Goal: Use online tool/utility: Utilize a website feature to perform a specific function

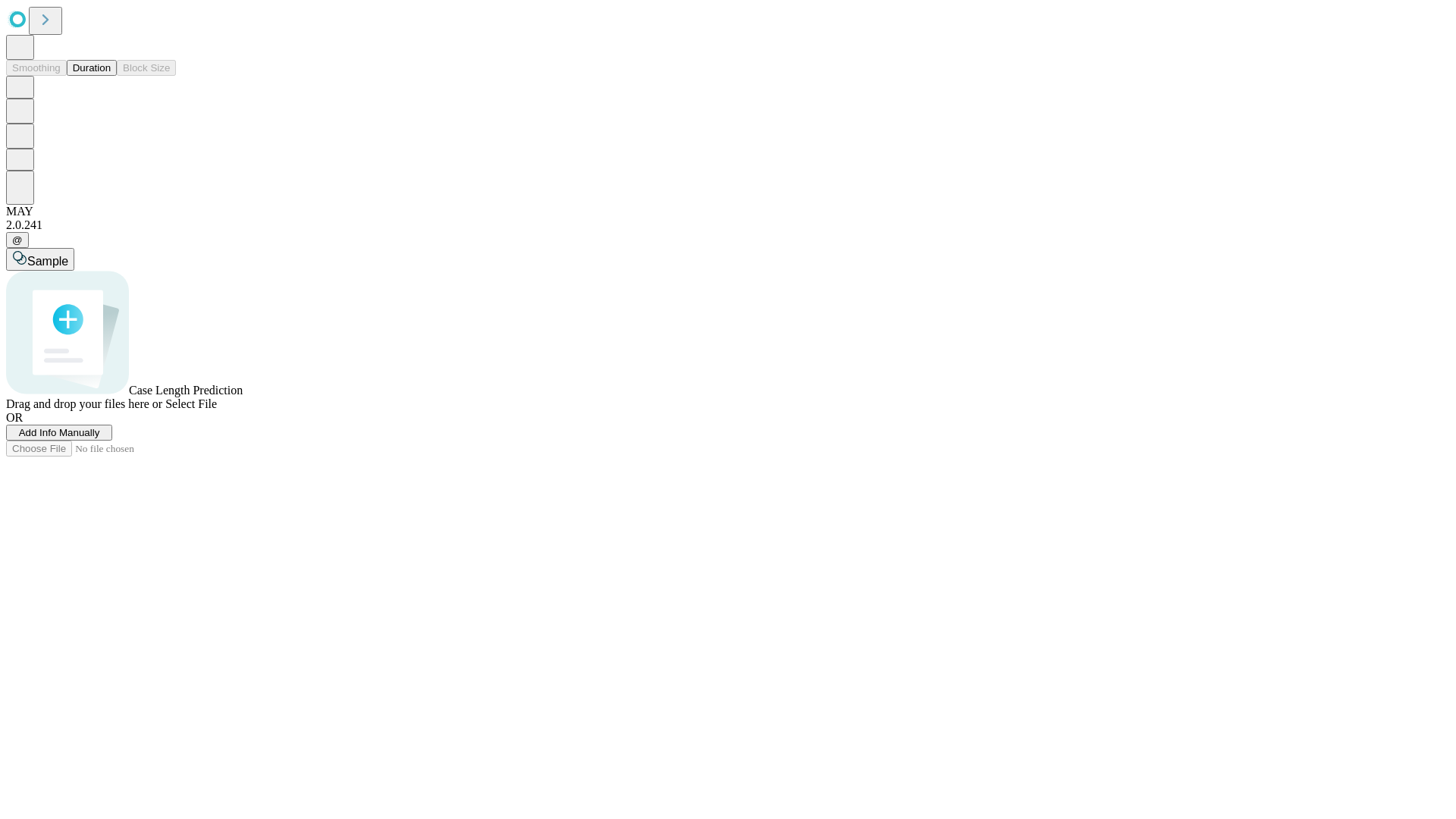
click at [110, 76] on button "Duration" at bounding box center [91, 68] width 50 height 16
click at [217, 411] on span "Select File" at bounding box center [191, 404] width 52 height 13
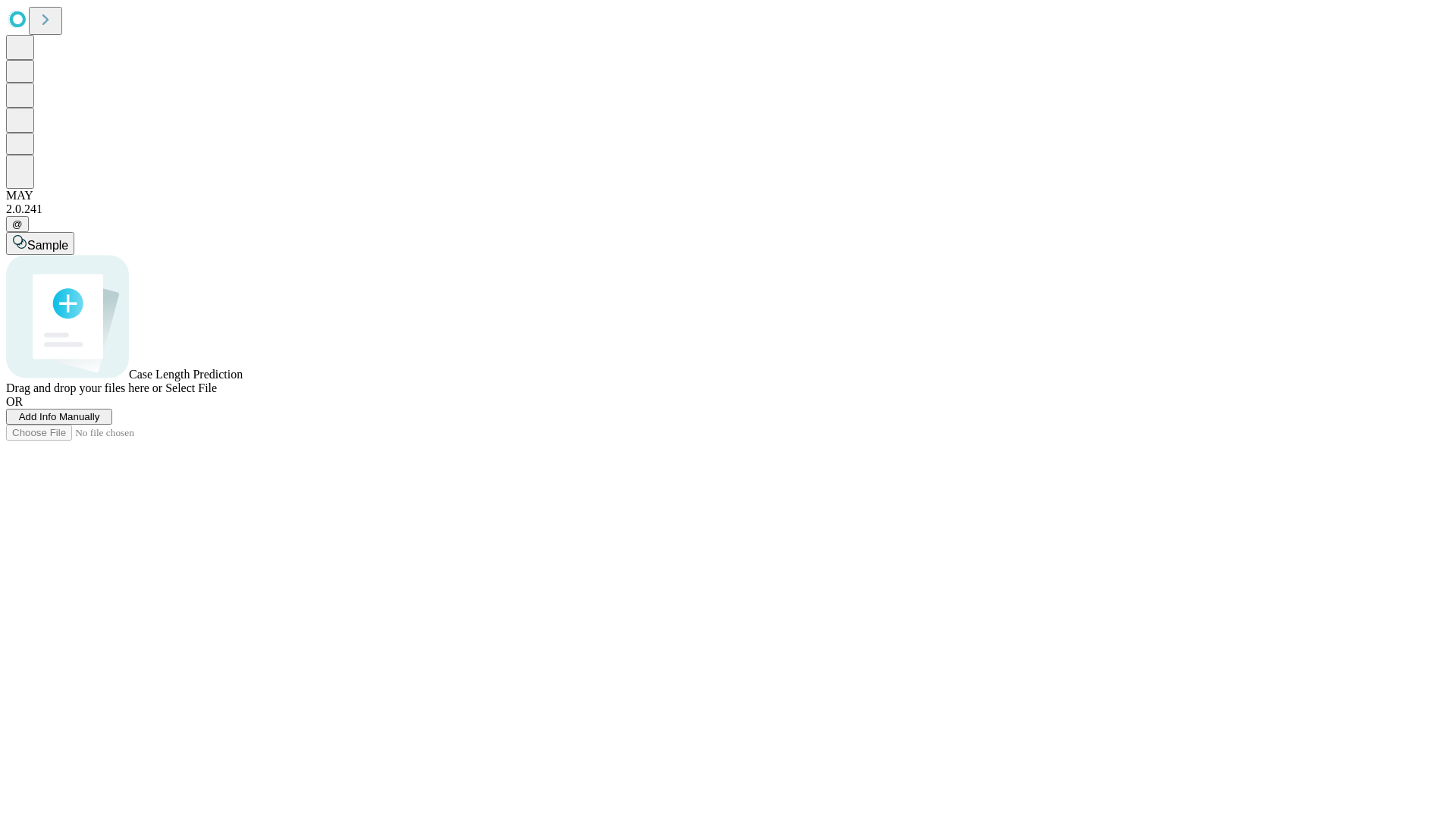
click at [217, 394] on span "Select File" at bounding box center [191, 388] width 52 height 13
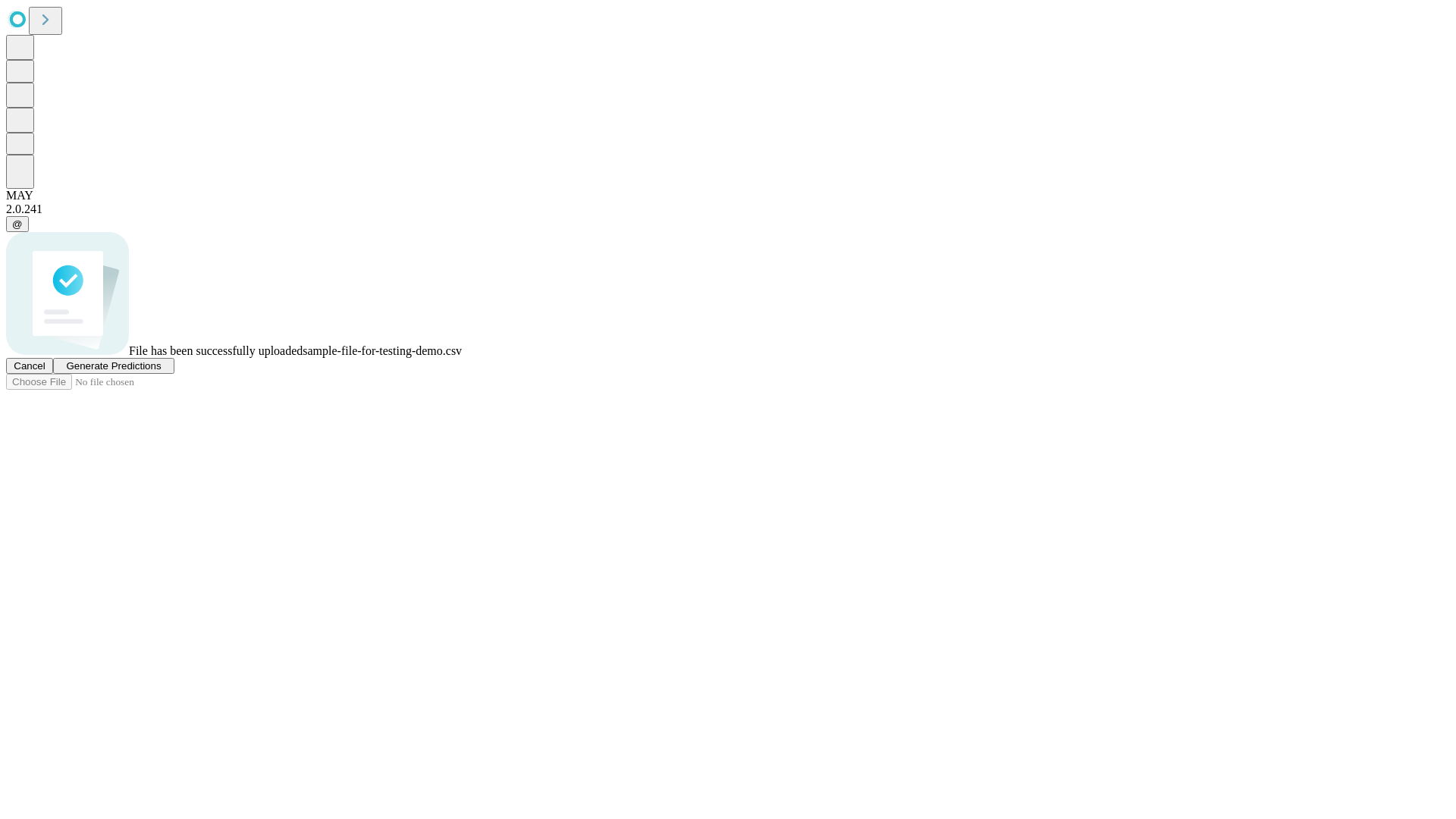
click at [161, 371] on span "Generate Predictions" at bounding box center [113, 366] width 95 height 12
